Goal: Task Accomplishment & Management: Manage account settings

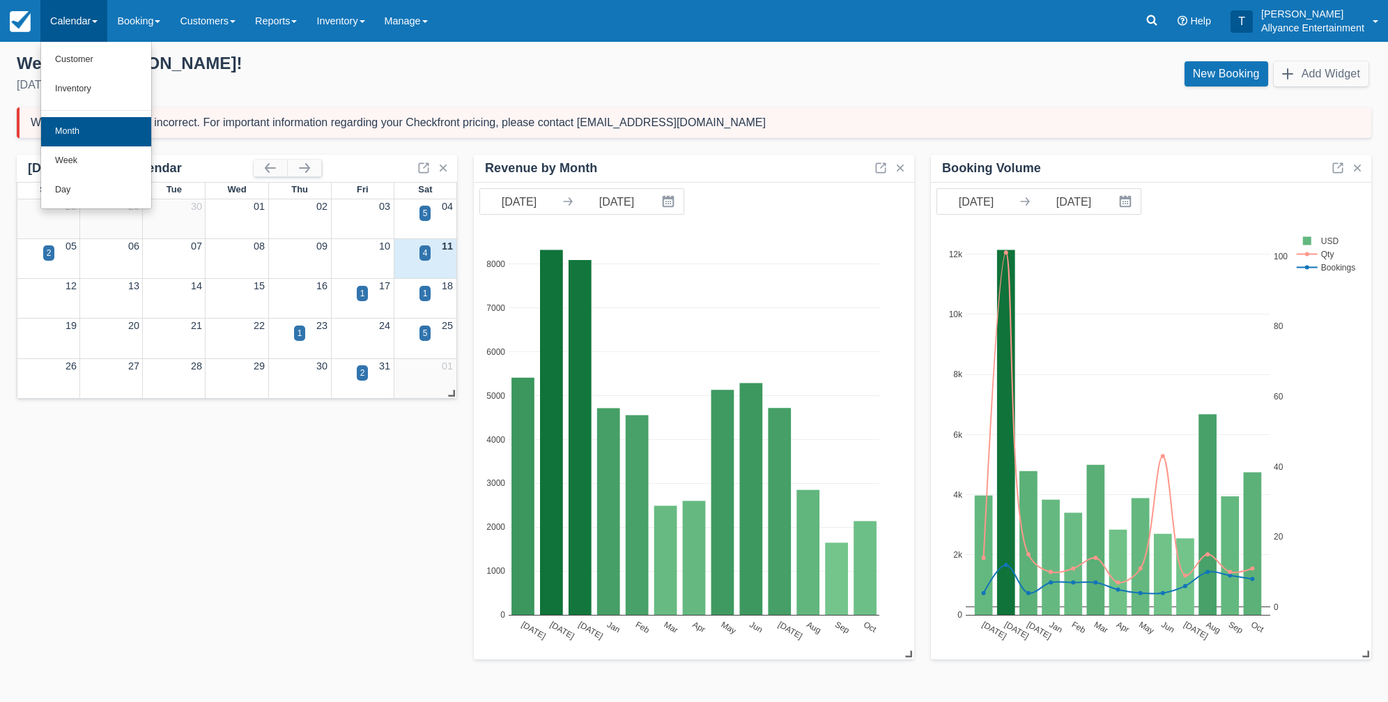
click at [92, 118] on link "Month" at bounding box center [96, 131] width 110 height 29
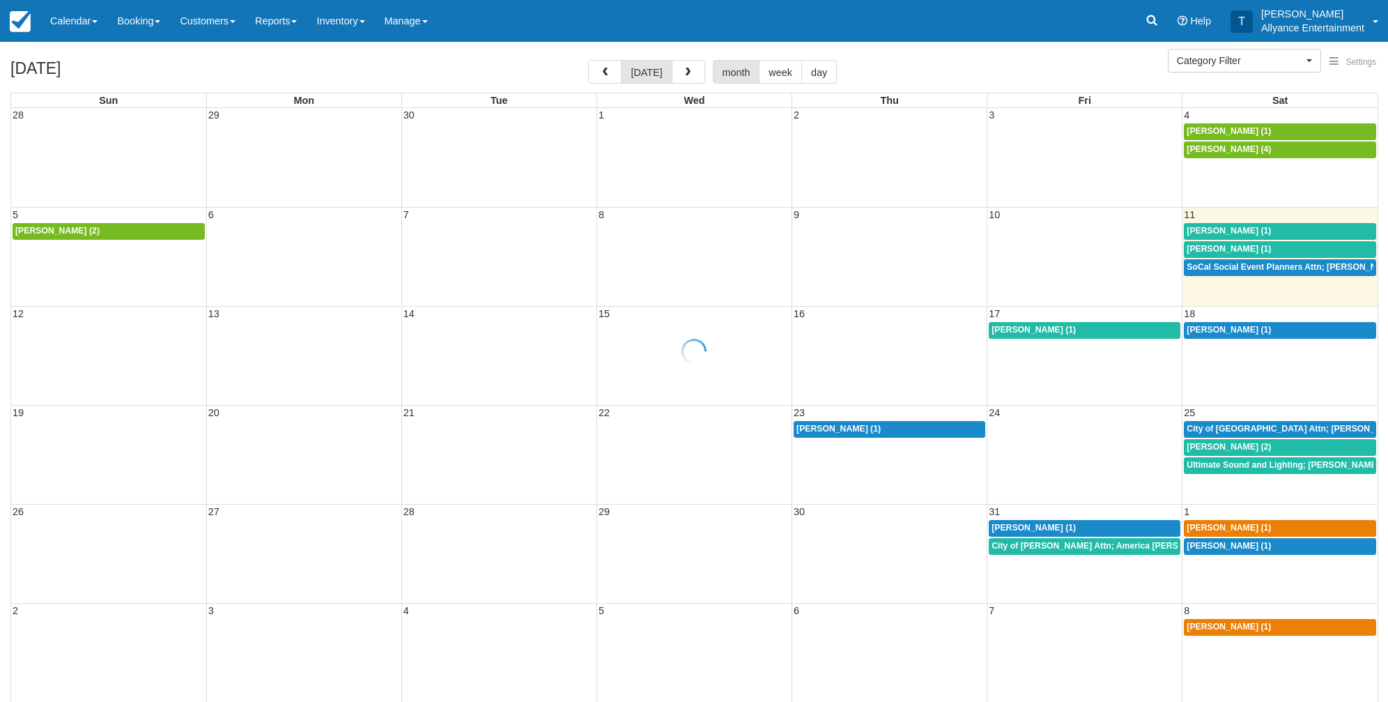
select select
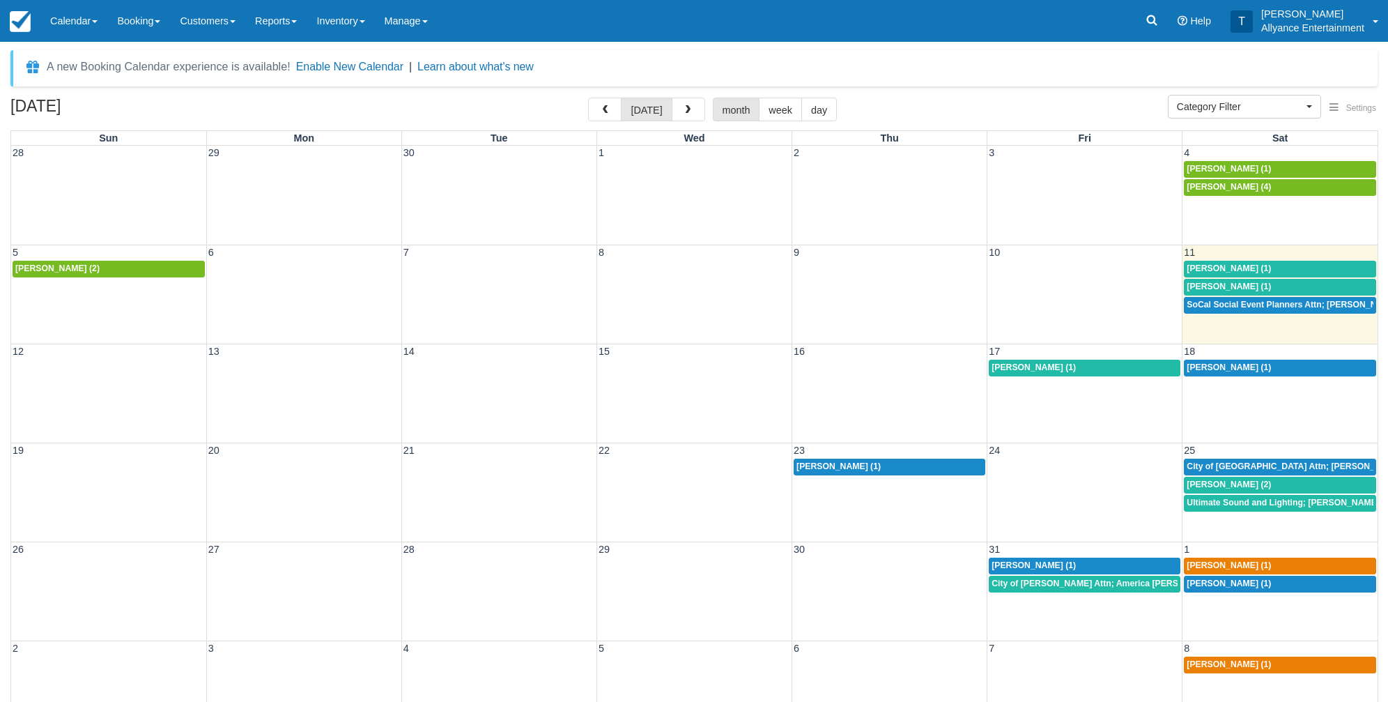
click at [1188, 247] on span "11" at bounding box center [1189, 252] width 14 height 11
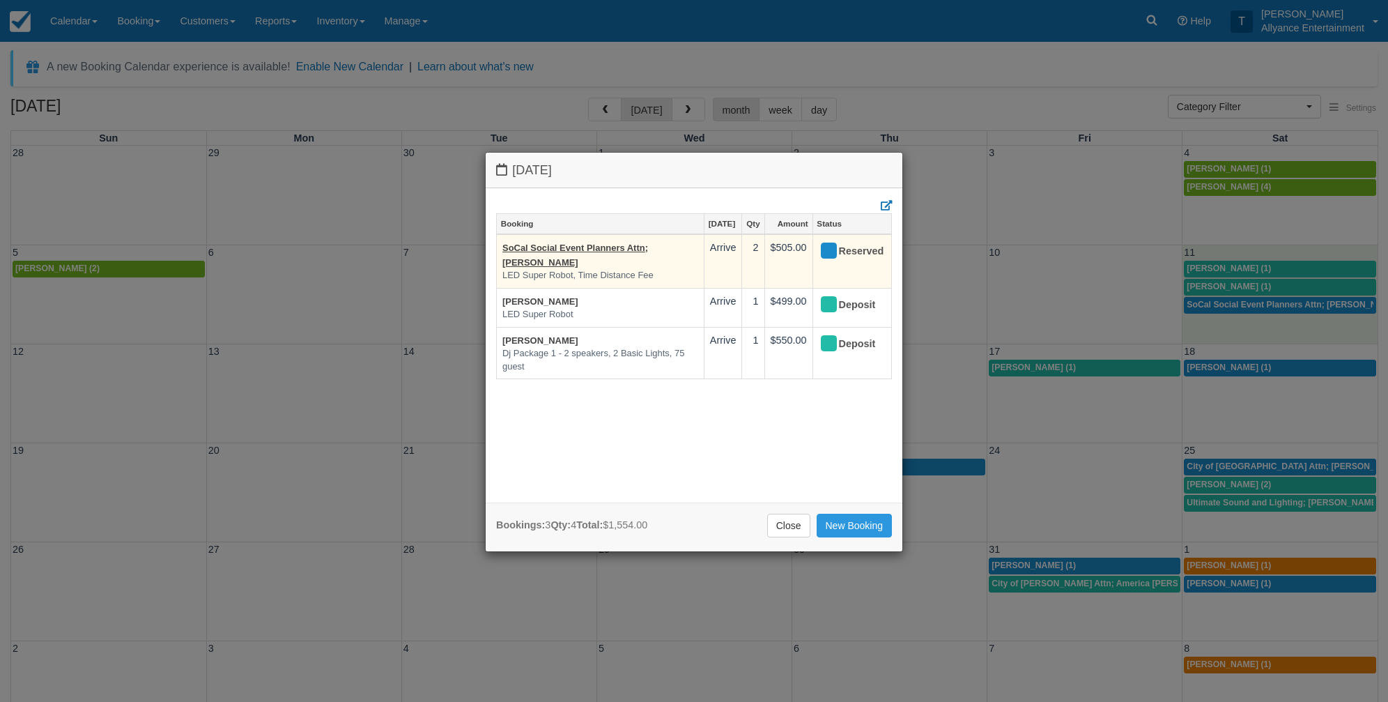
click at [569, 269] on em "LED Super Robot, Time Distance Fee" at bounding box center [600, 275] width 196 height 13
click at [573, 247] on link "SoCal Social Event Planners Attn; [PERSON_NAME]" at bounding box center [575, 254] width 146 height 25
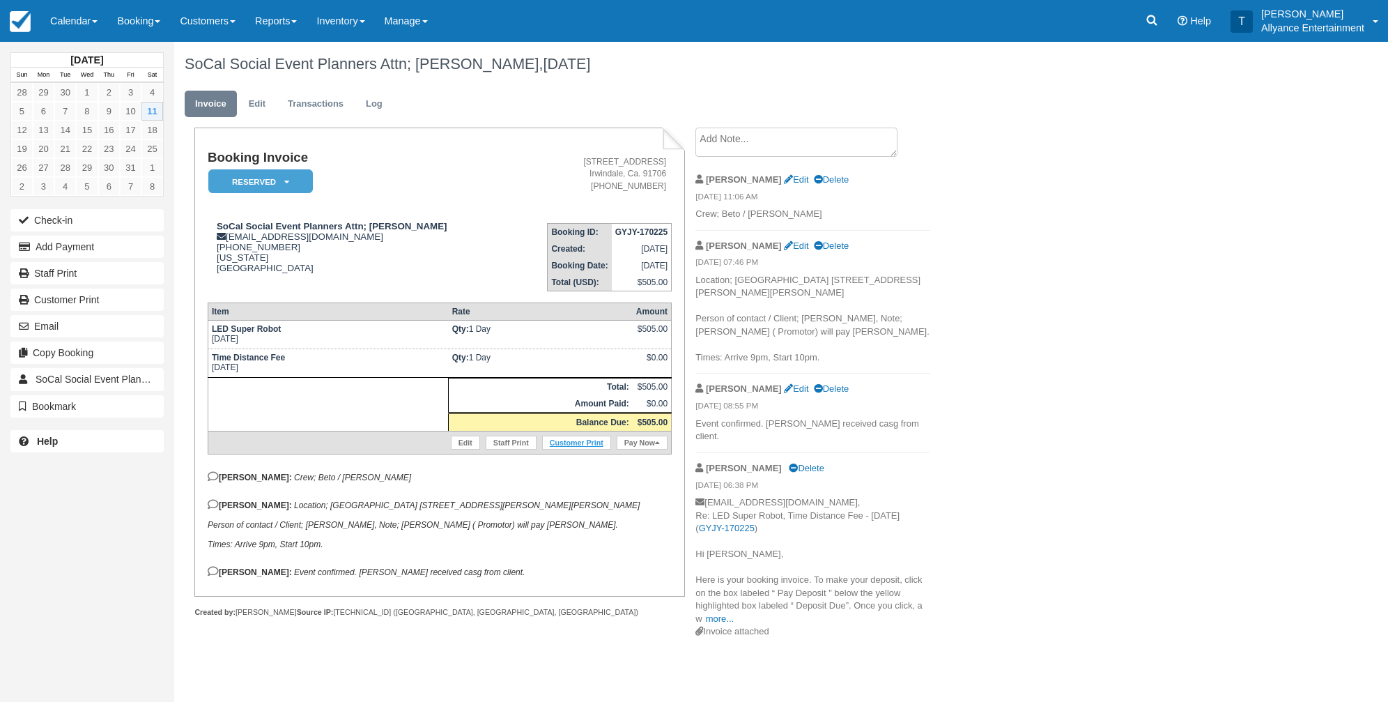
click at [568, 444] on link "Customer Print" at bounding box center [576, 442] width 69 height 14
click at [507, 445] on link "Staff Print" at bounding box center [511, 442] width 51 height 14
